Goal: Information Seeking & Learning: Check status

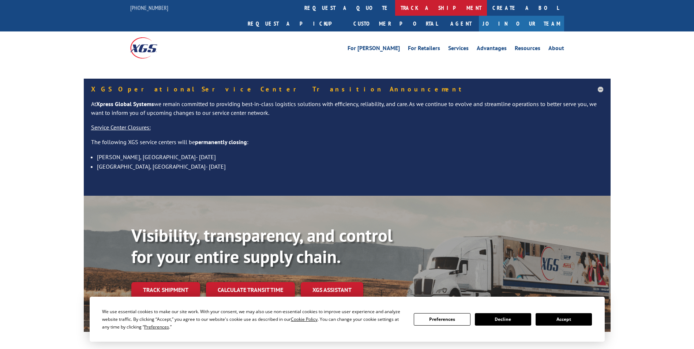
click at [395, 6] on link "track a shipment" at bounding box center [441, 8] width 92 height 16
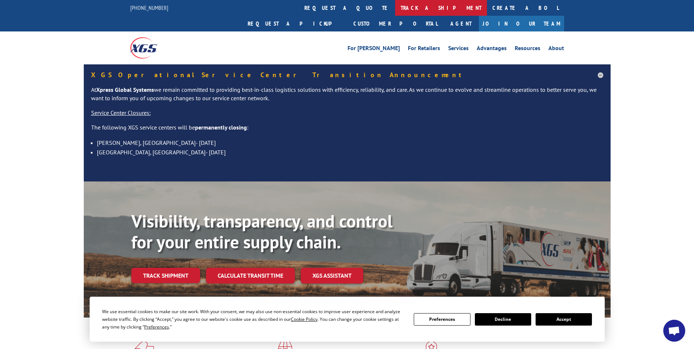
click at [395, 8] on link "track a shipment" at bounding box center [441, 8] width 92 height 16
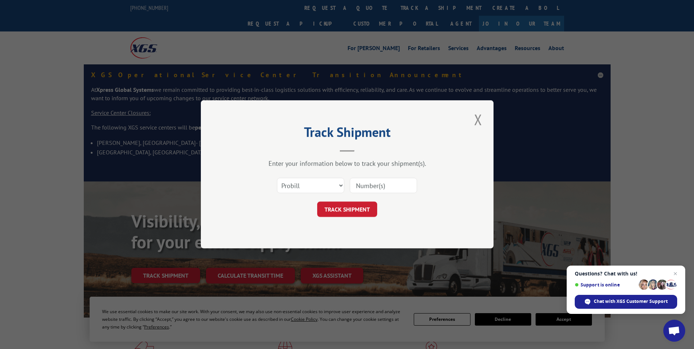
paste input "17308135"
type input "17308135"
click at [356, 207] on button "TRACK SHIPMENT" at bounding box center [347, 209] width 60 height 15
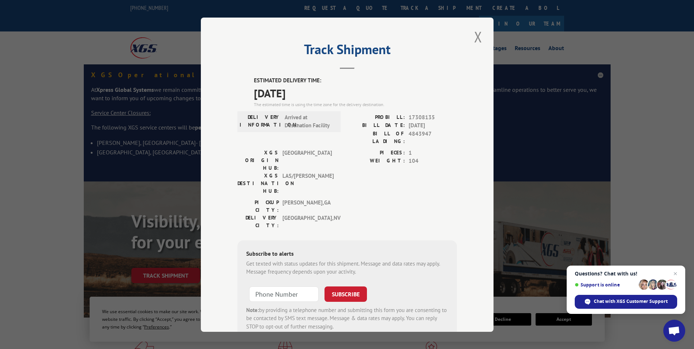
click at [583, 121] on div "Track Shipment ESTIMATED DELIVERY TIME: [DATE] The estimated time is using the …" at bounding box center [347, 174] width 694 height 349
click at [481, 33] on button "Close modal" at bounding box center [478, 37] width 12 height 20
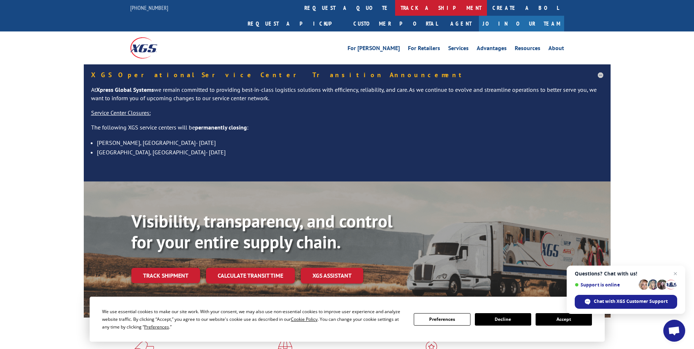
click at [395, 2] on link "track a shipment" at bounding box center [441, 8] width 92 height 16
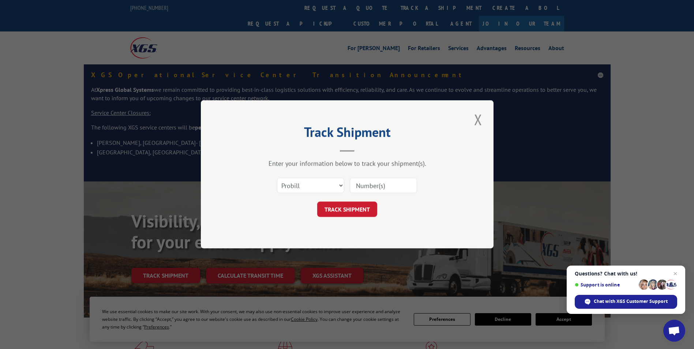
paste input "17461726"
type input "17461726"
click at [347, 203] on button "TRACK SHIPMENT" at bounding box center [347, 209] width 60 height 15
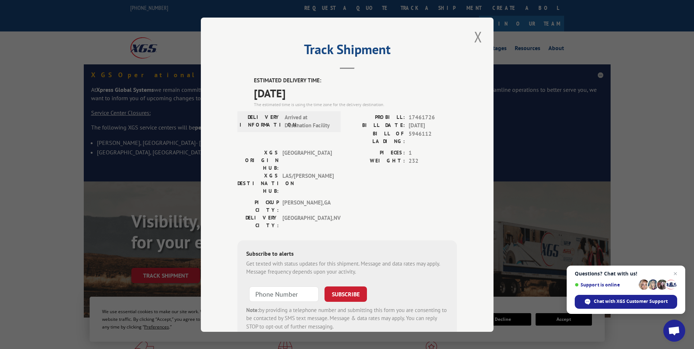
click at [164, 225] on div "Track Shipment ESTIMATED DELIVERY TIME: [DATE] The estimated time is using the …" at bounding box center [347, 174] width 694 height 349
click at [476, 43] on button "Close modal" at bounding box center [478, 37] width 12 height 20
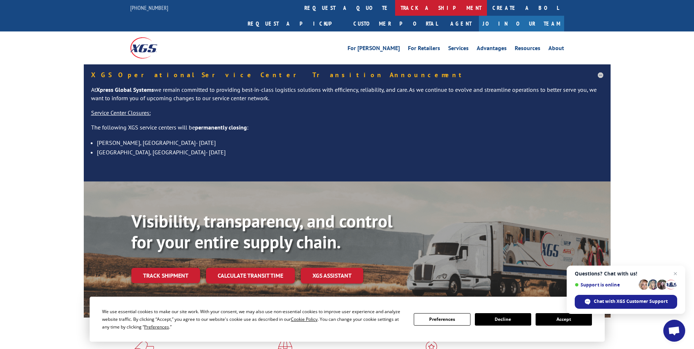
click at [395, 8] on link "track a shipment" at bounding box center [441, 8] width 92 height 16
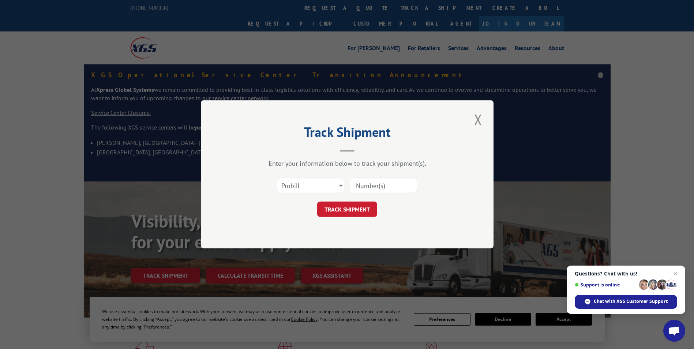
paste input "17308715"
type input "17308715"
click at [353, 198] on form "Select category... Probill BOL PO 17308715 TRACK SHIPMENT" at bounding box center [346, 196] width 219 height 44
click at [350, 208] on button "TRACK SHIPMENT" at bounding box center [347, 209] width 60 height 15
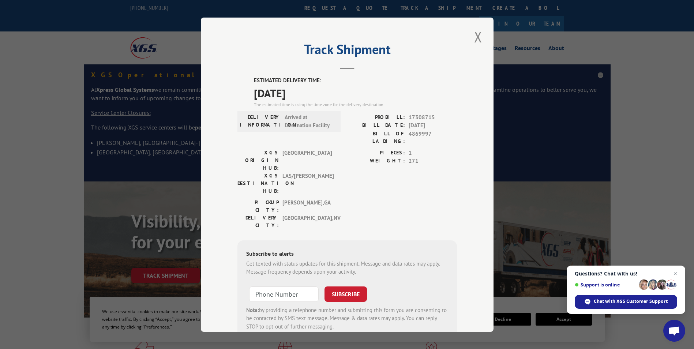
click at [582, 173] on div "Track Shipment ESTIMATED DELIVERY TIME: [DATE] The estimated time is using the …" at bounding box center [347, 174] width 694 height 349
click at [472, 40] on button "Close modal" at bounding box center [478, 37] width 12 height 20
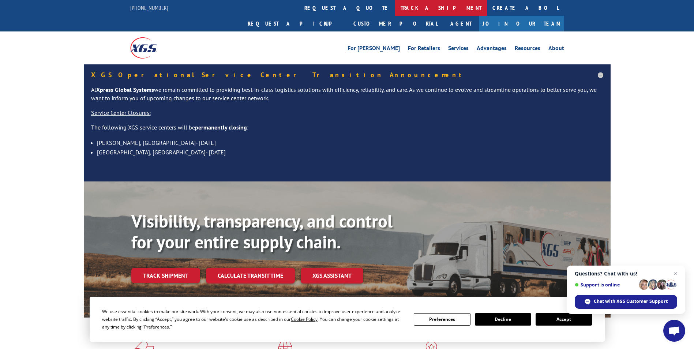
click at [395, 9] on link "track a shipment" at bounding box center [441, 8] width 92 height 16
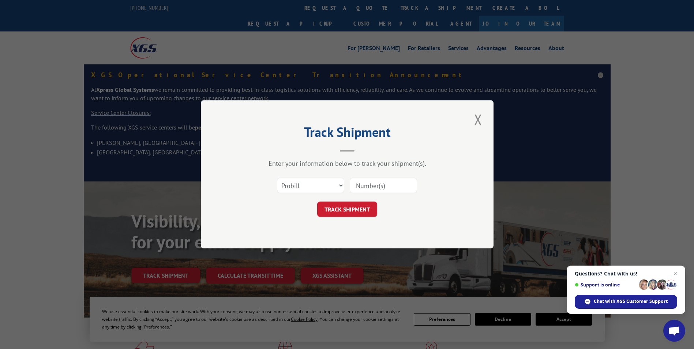
drag, startPoint x: 378, startPoint y: 179, endPoint x: 372, endPoint y: 180, distance: 5.9
paste input "17308135"
type input "17308135"
click at [351, 207] on button "TRACK SHIPMENT" at bounding box center [347, 209] width 60 height 15
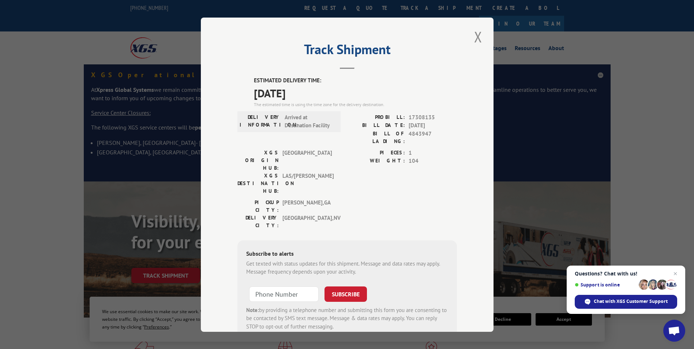
click at [557, 142] on div "Track Shipment ESTIMATED DELIVERY TIME: [DATE] The estimated time is using the …" at bounding box center [347, 174] width 694 height 349
